Goal: Task Accomplishment & Management: Manage account settings

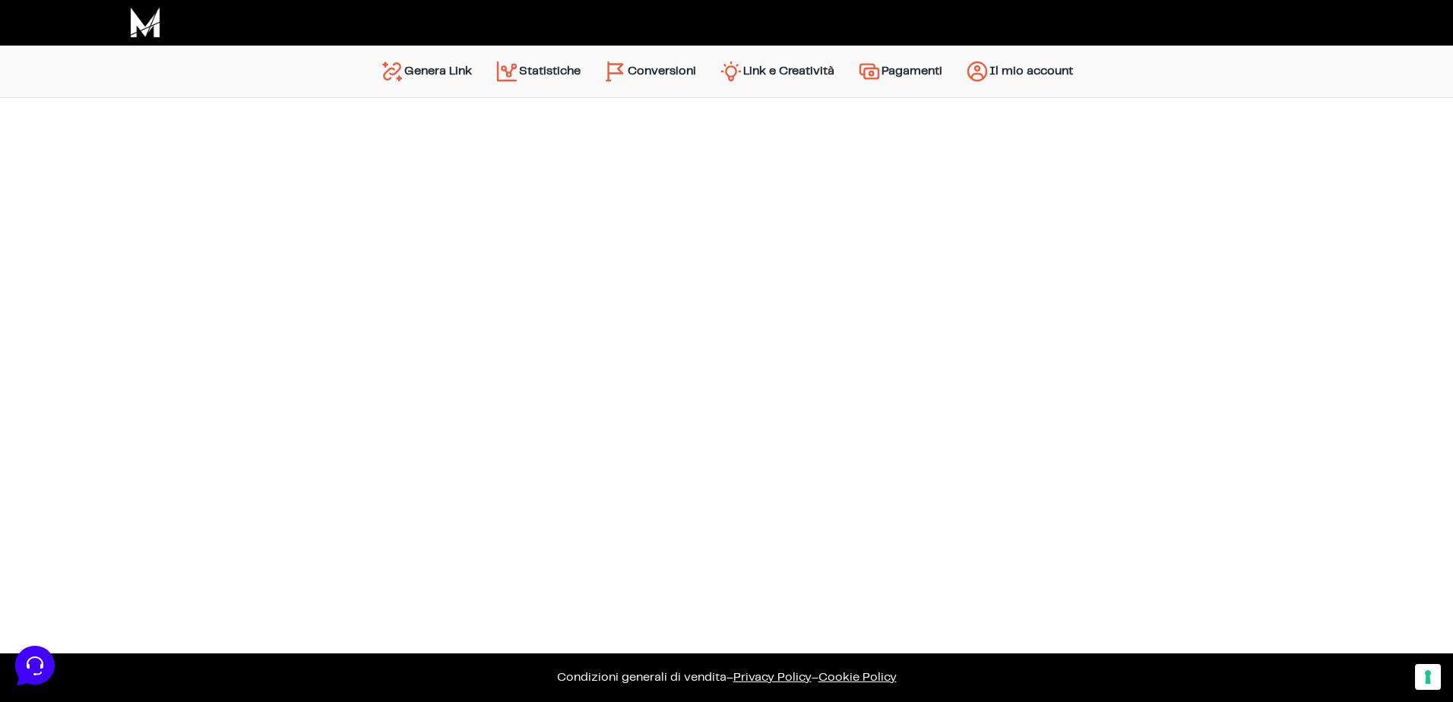
click at [1004, 75] on link "Il mio account" at bounding box center [1019, 71] width 131 height 36
click at [1006, 69] on link "Il mio account" at bounding box center [1019, 71] width 131 height 36
